Goal: Task Accomplishment & Management: Manage account settings

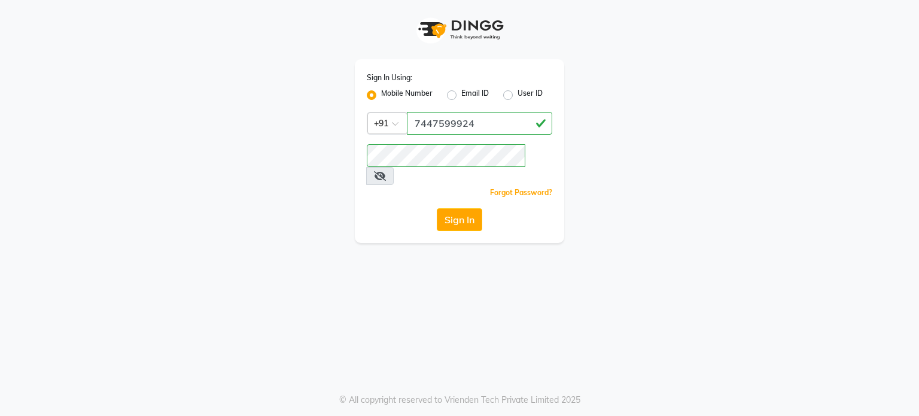
click at [456, 208] on button "Sign In" at bounding box center [459, 219] width 45 height 23
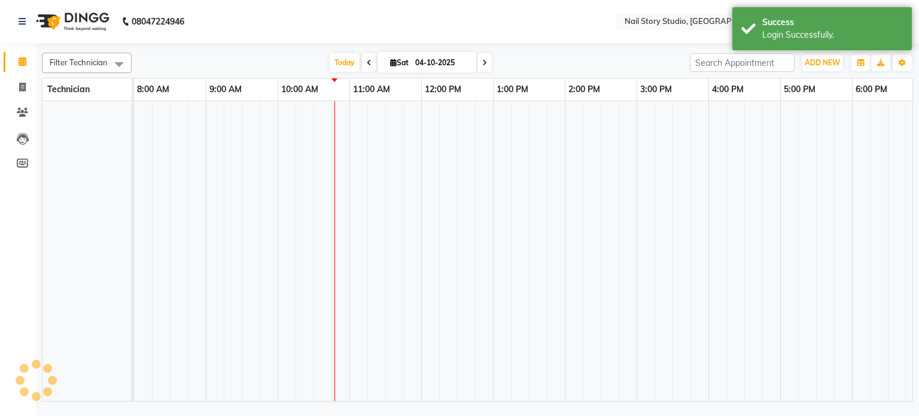
select select "en"
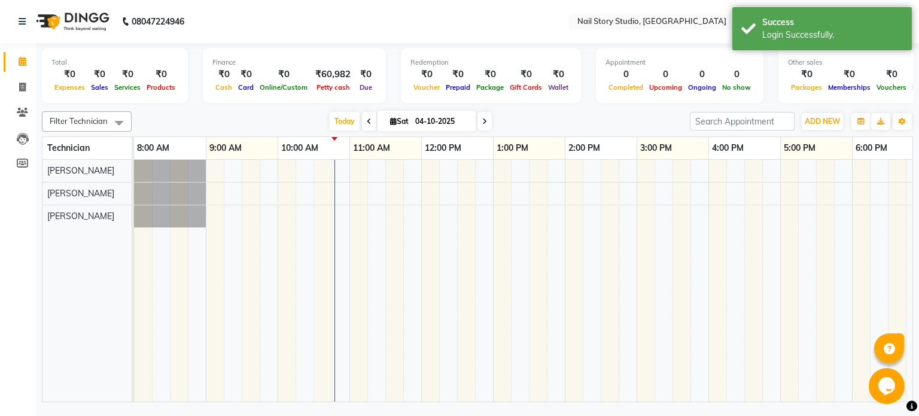
click at [367, 119] on icon at bounding box center [369, 121] width 5 height 7
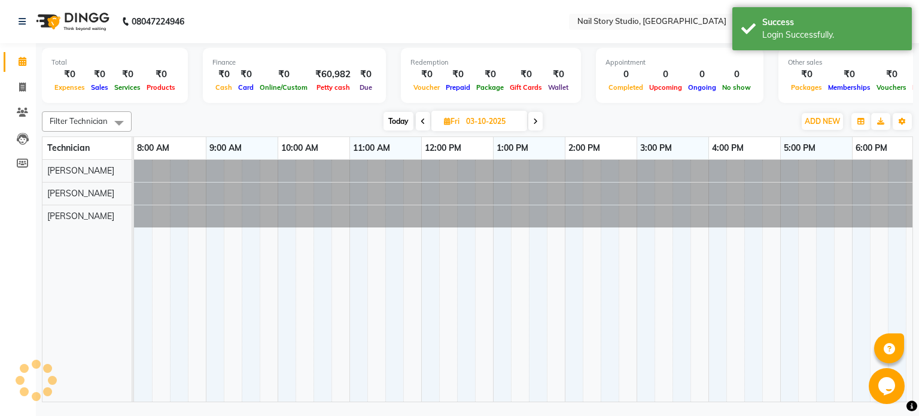
scroll to position [0, 144]
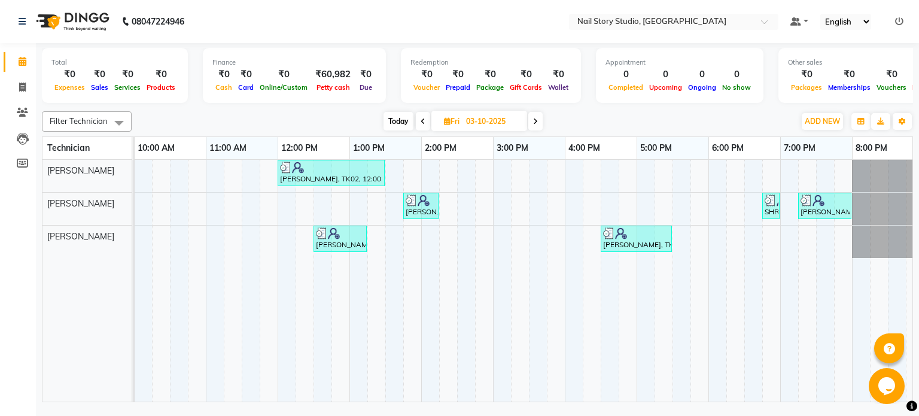
click at [423, 123] on icon at bounding box center [423, 121] width 5 height 7
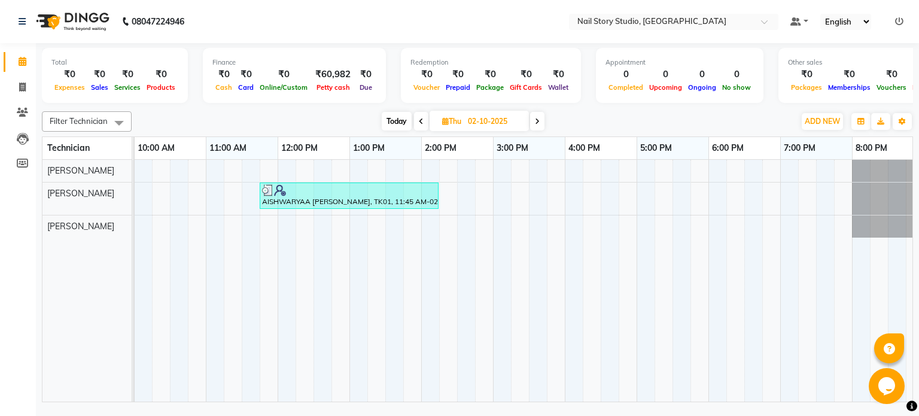
click at [423, 123] on span at bounding box center [421, 121] width 14 height 19
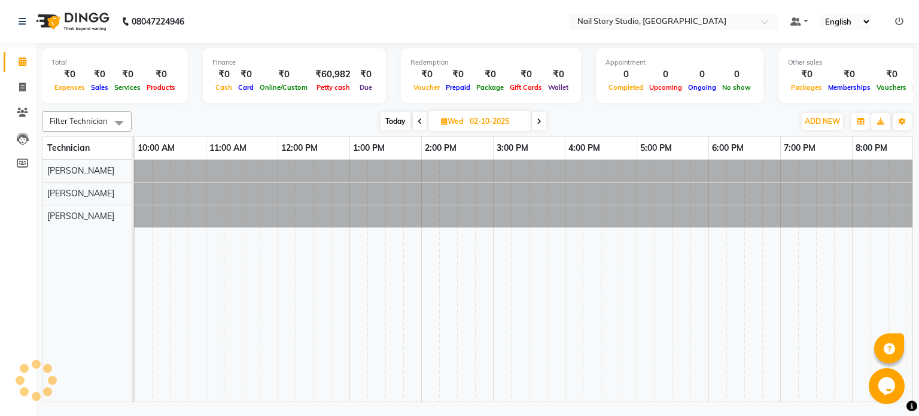
type input "01-10-2025"
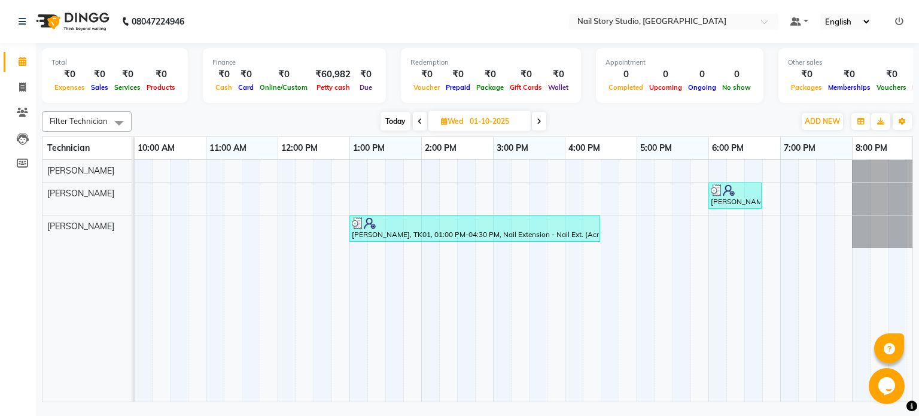
click at [507, 119] on input "01-10-2025" at bounding box center [496, 122] width 60 height 18
select select "10"
select select "2025"
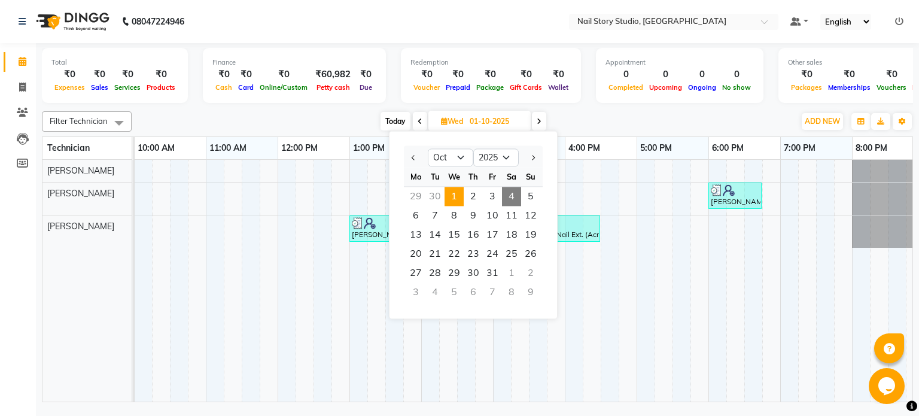
click at [510, 190] on span "4" at bounding box center [511, 196] width 19 height 19
type input "04-10-2025"
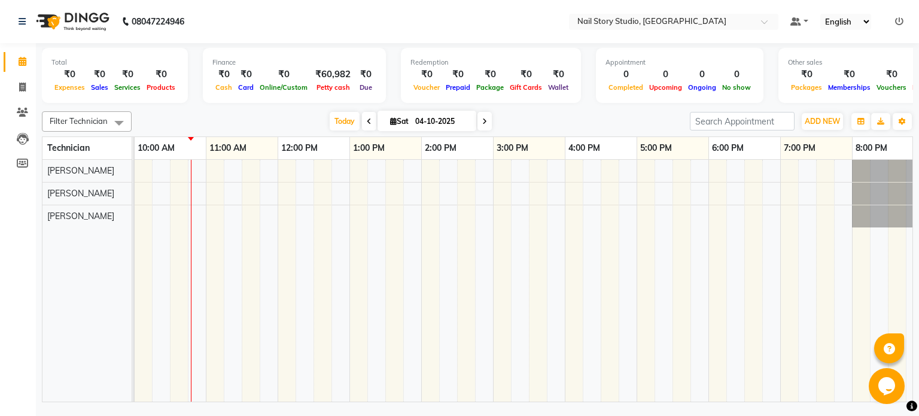
click at [416, 119] on input "04-10-2025" at bounding box center [442, 122] width 60 height 18
select select "10"
select select "2025"
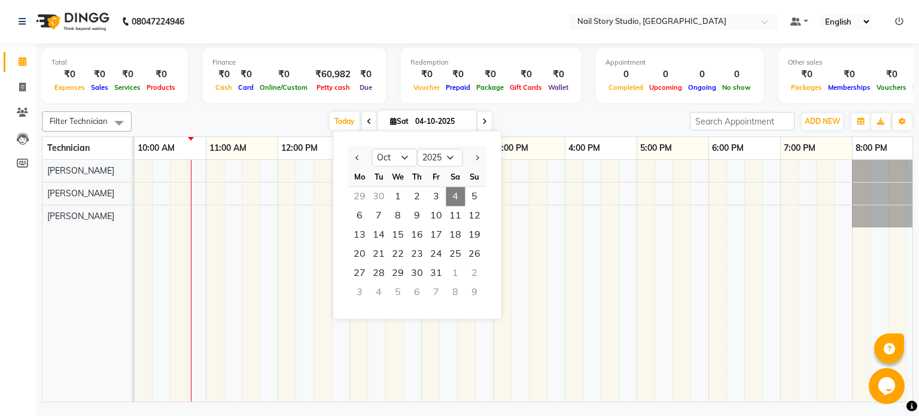
click at [539, 233] on td at bounding box center [538, 281] width 18 height 242
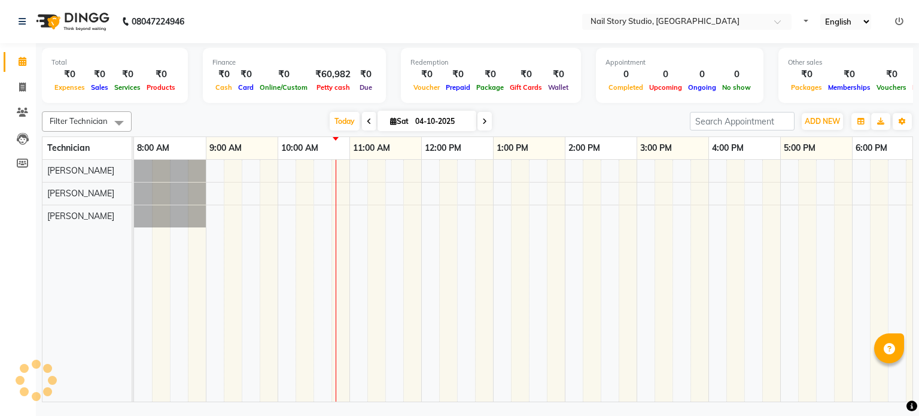
select select "en"
